Goal: Task Accomplishment & Management: Use online tool/utility

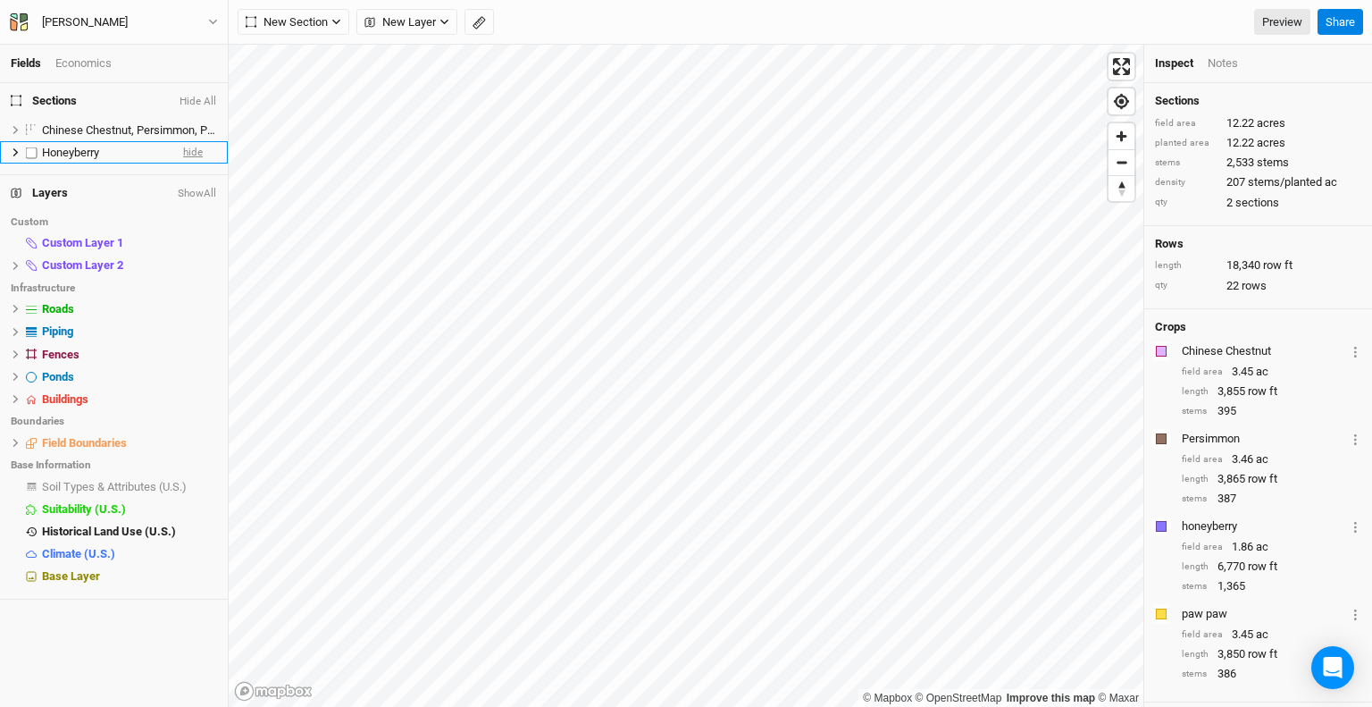
click at [187, 156] on span "hide" at bounding box center [193, 152] width 20 height 22
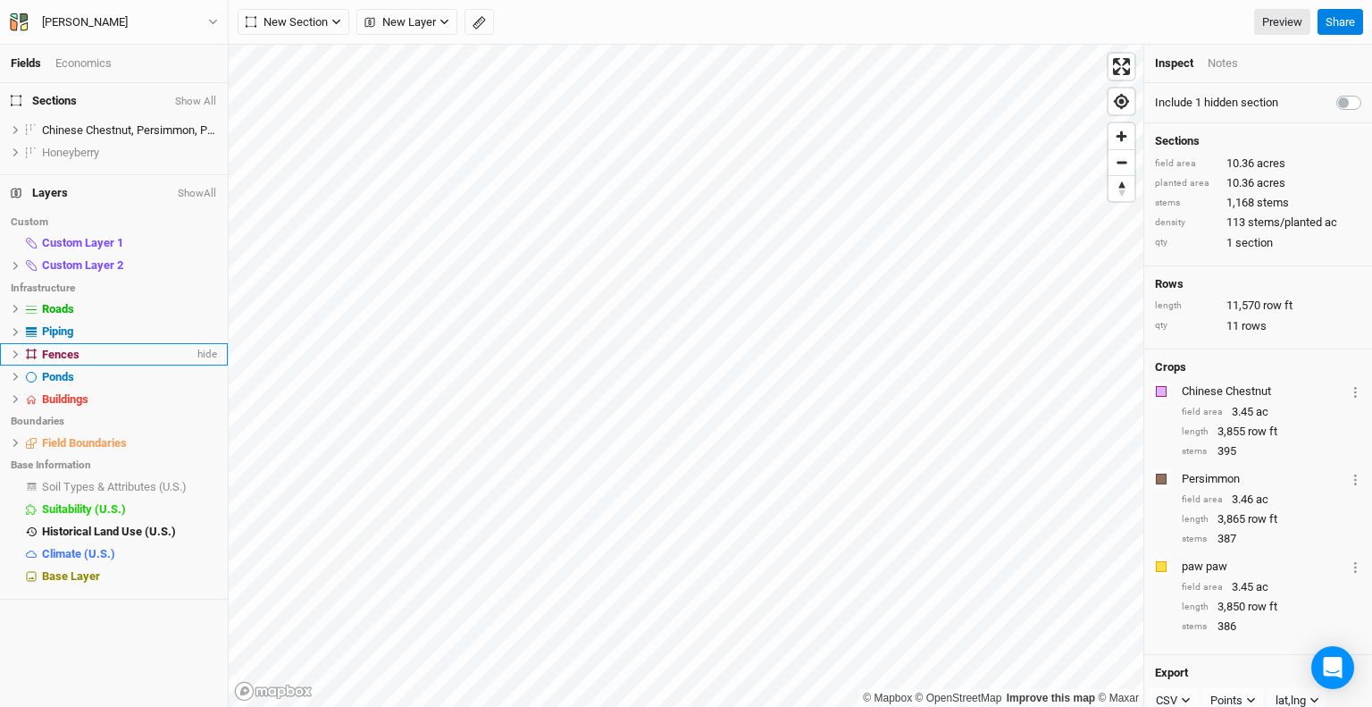
drag, startPoint x: 0, startPoint y: 337, endPoint x: 2, endPoint y: 362, distance: 25.1
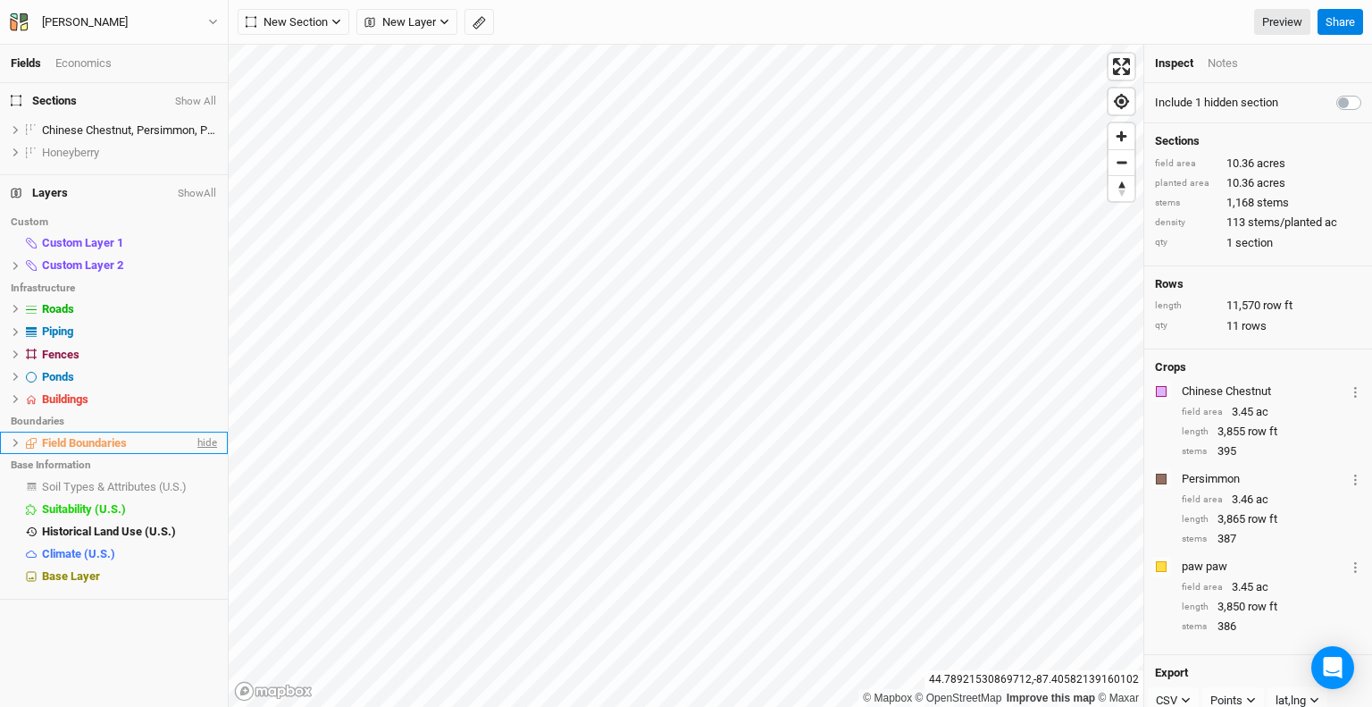
click at [194, 440] on span "hide" at bounding box center [205, 443] width 23 height 22
click at [194, 355] on span "hide" at bounding box center [205, 354] width 23 height 22
click at [194, 331] on span "hide" at bounding box center [205, 332] width 23 height 22
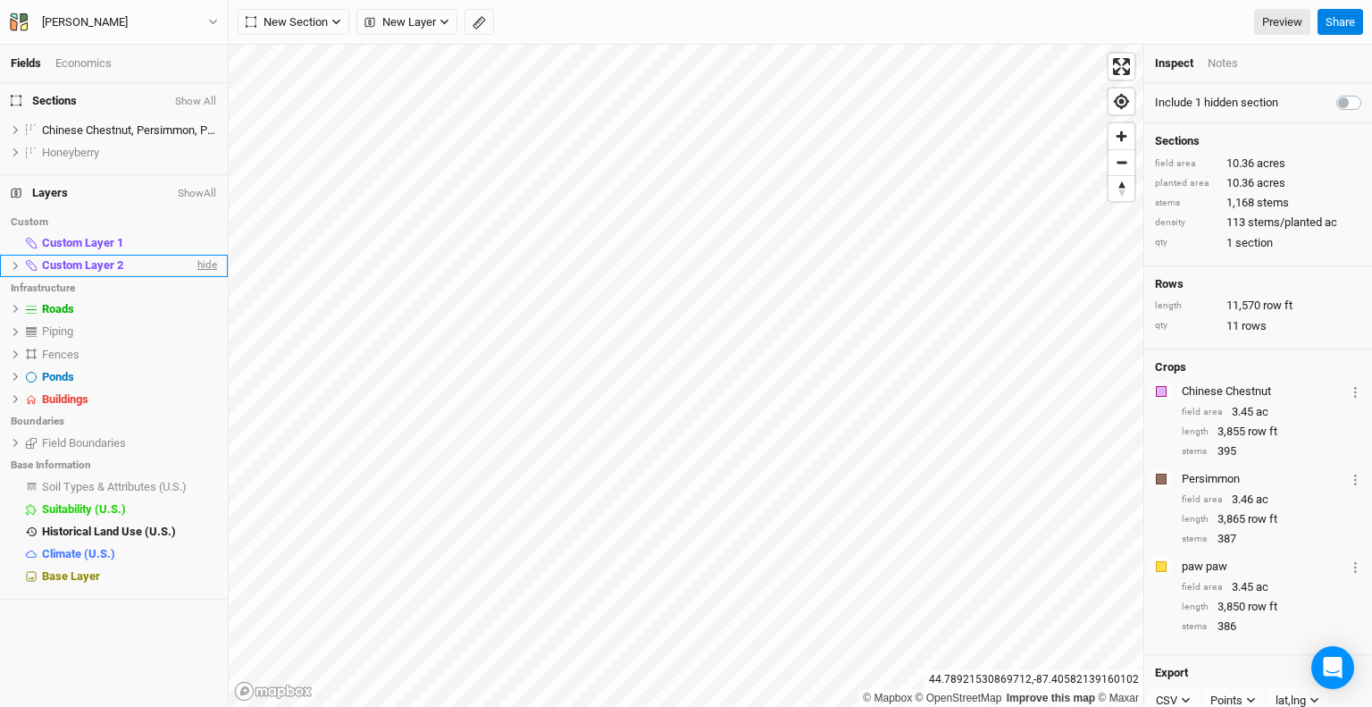
click at [199, 268] on span "hide" at bounding box center [205, 266] width 23 height 22
click at [195, 239] on span "hide" at bounding box center [205, 242] width 23 height 22
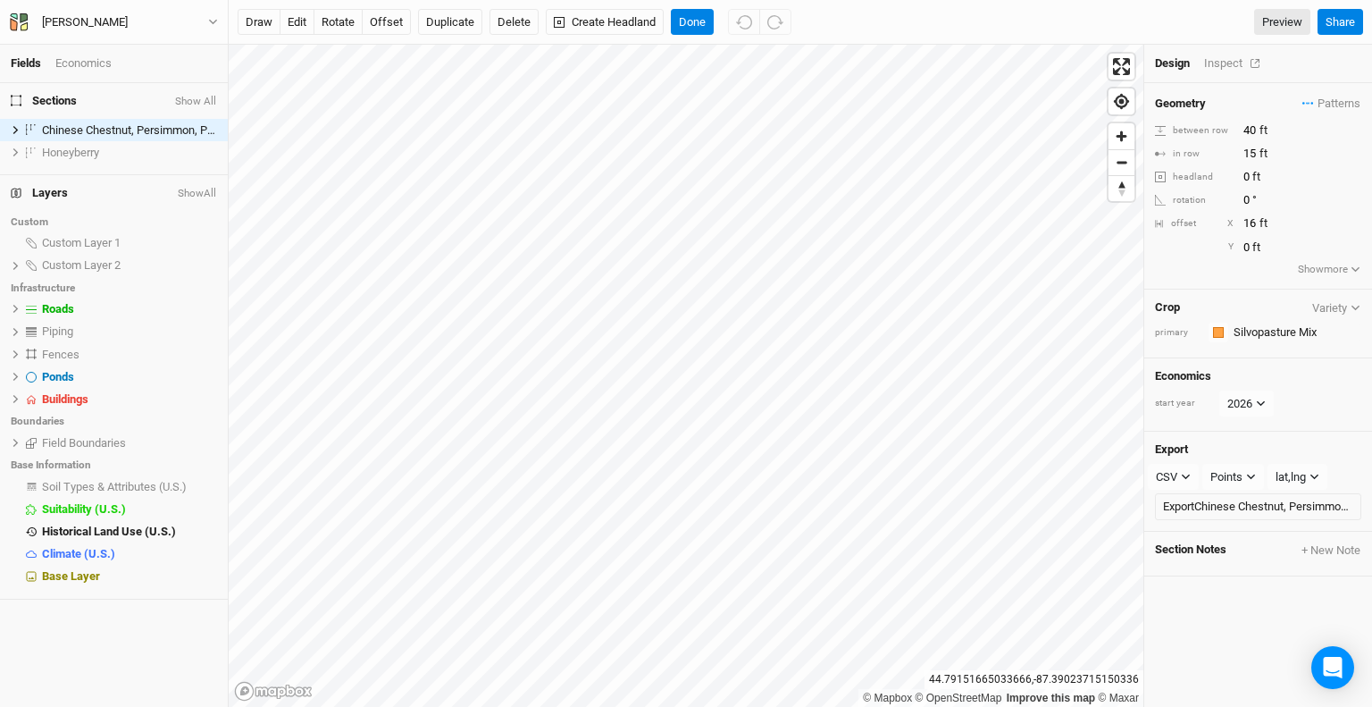
click at [1240, 63] on div "Inspect" at bounding box center [1235, 63] width 63 height 16
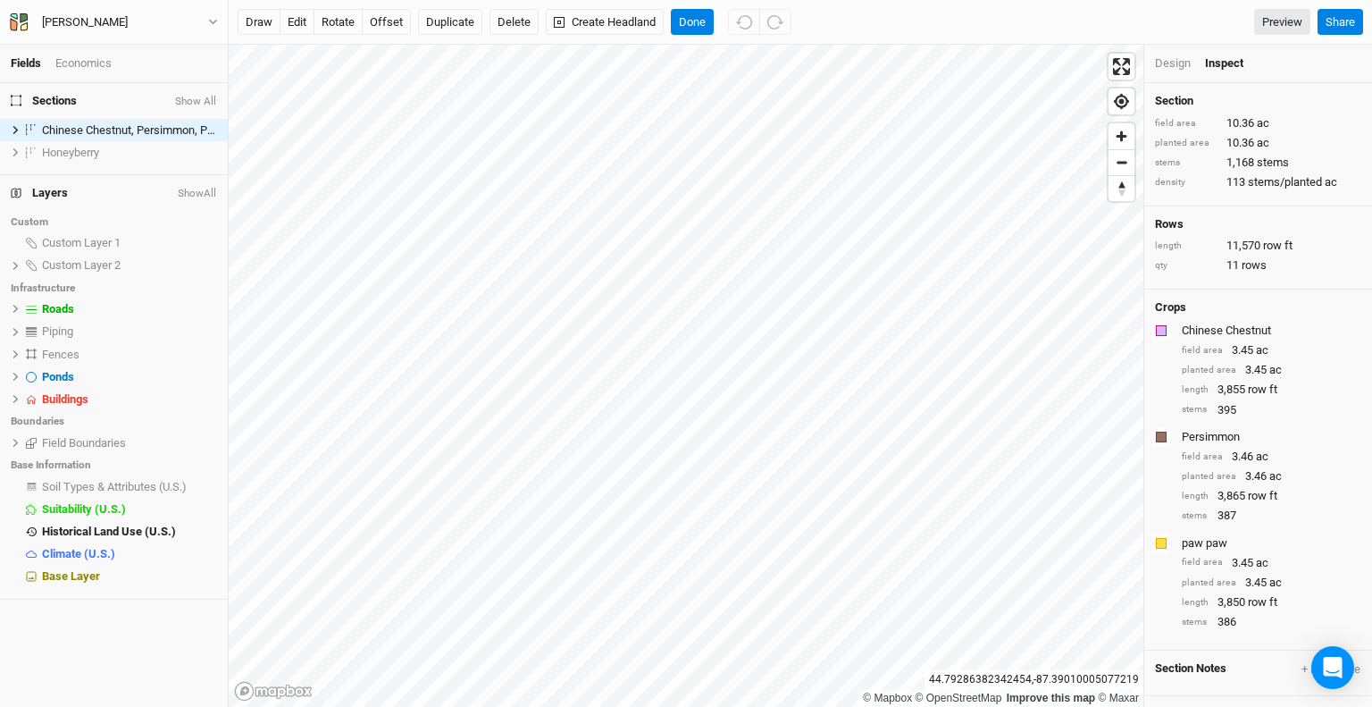
click at [1164, 66] on div "Design" at bounding box center [1173, 63] width 36 height 16
